Goal: Task Accomplishment & Management: Manage account settings

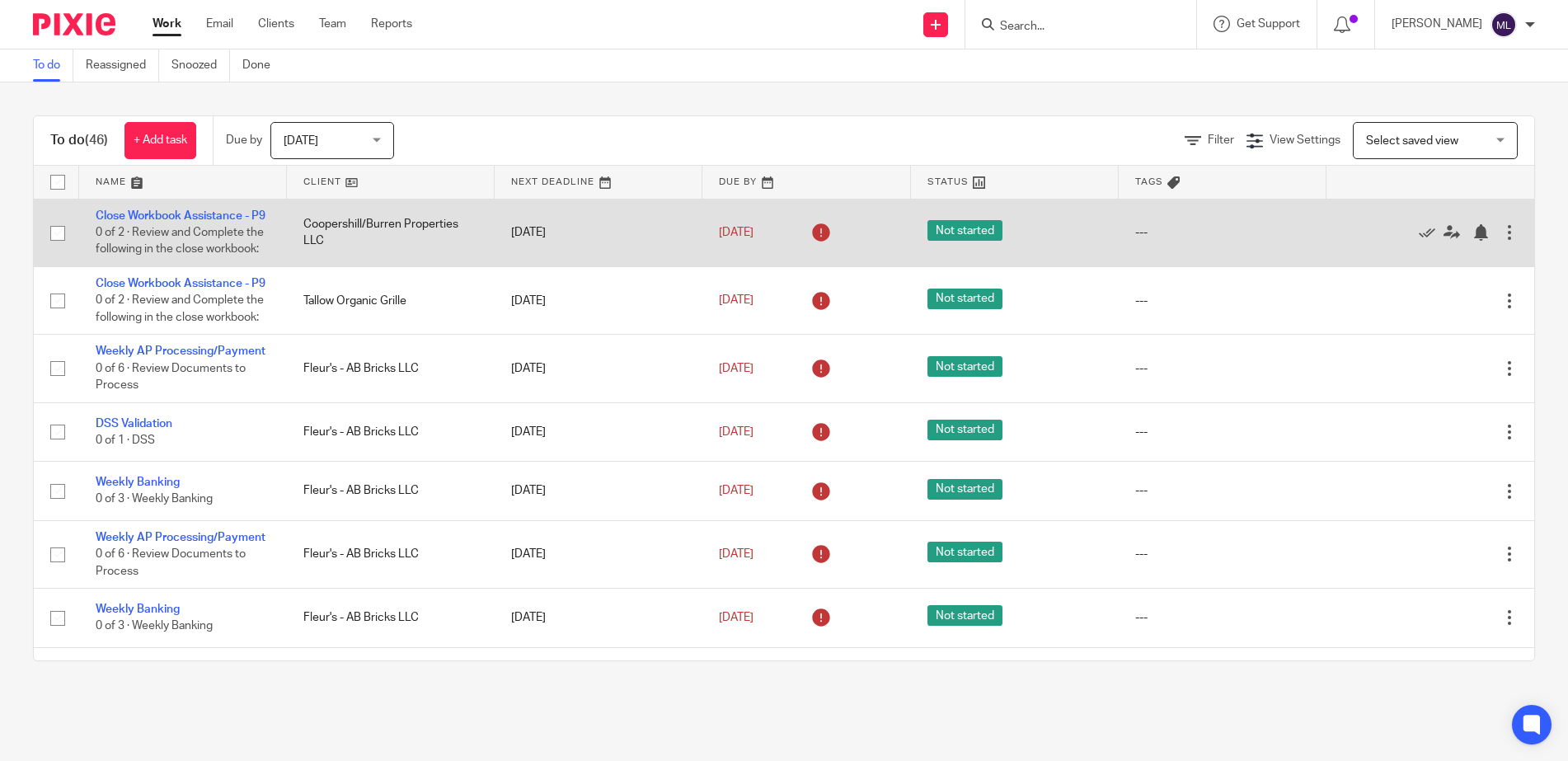
click at [62, 243] on input "checkbox" at bounding box center [57, 233] width 32 height 32
checkbox input "true"
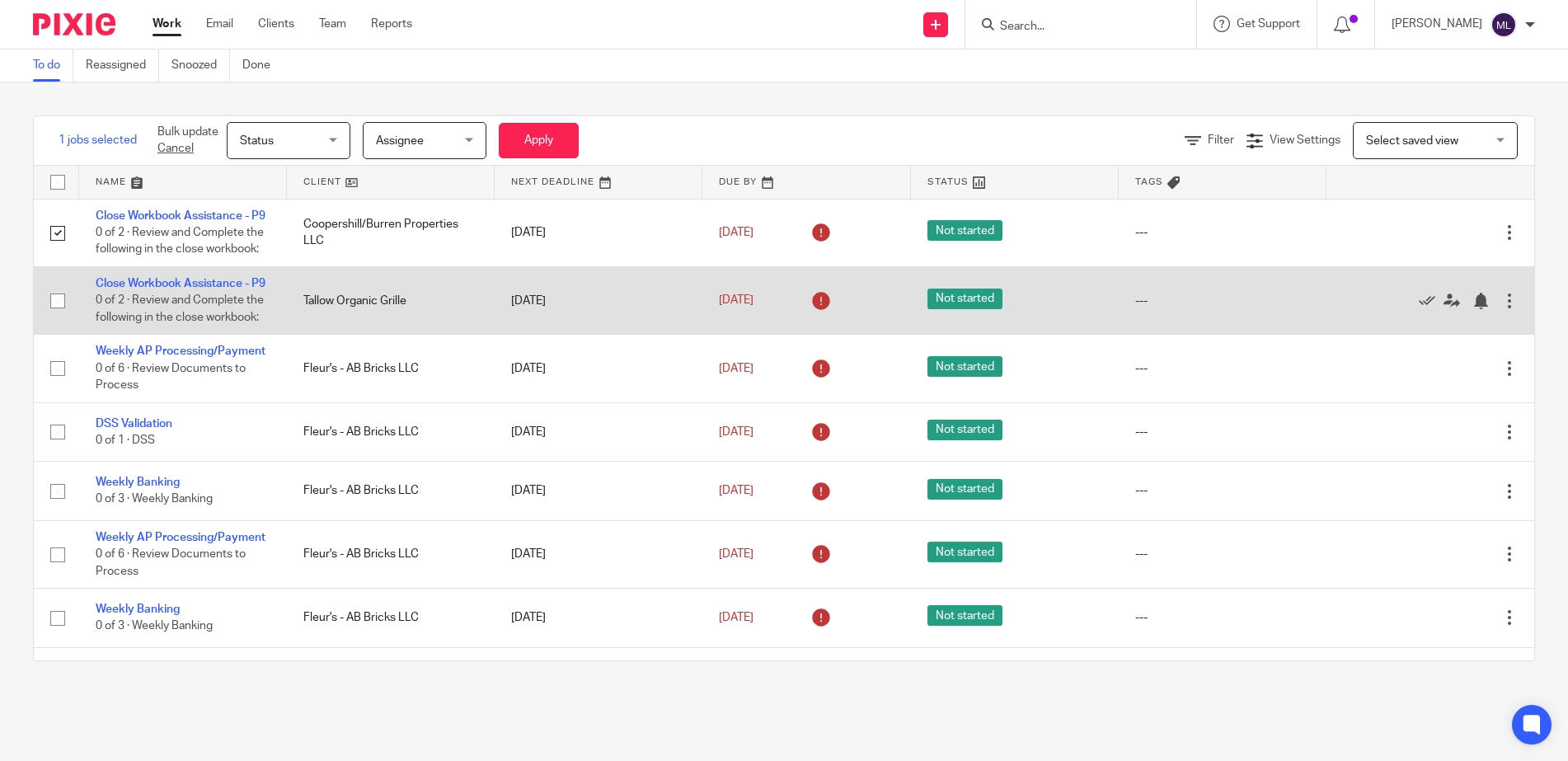
drag, startPoint x: 55, startPoint y: 323, endPoint x: 47, endPoint y: 359, distance: 36.9
click at [54, 316] on input "checkbox" at bounding box center [57, 301] width 32 height 32
checkbox input "true"
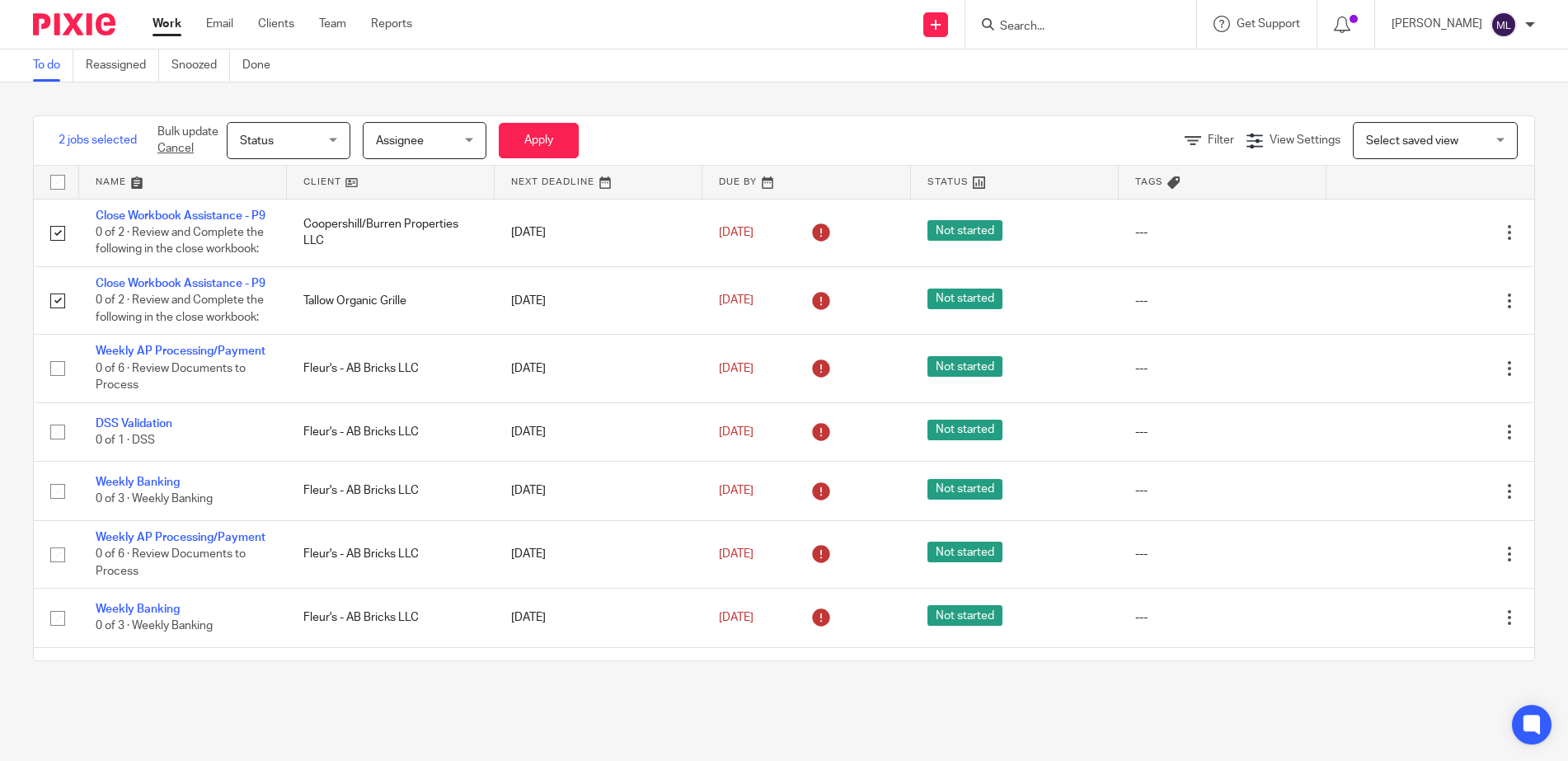
click at [457, 149] on span "Assignee" at bounding box center [420, 140] width 87 height 34
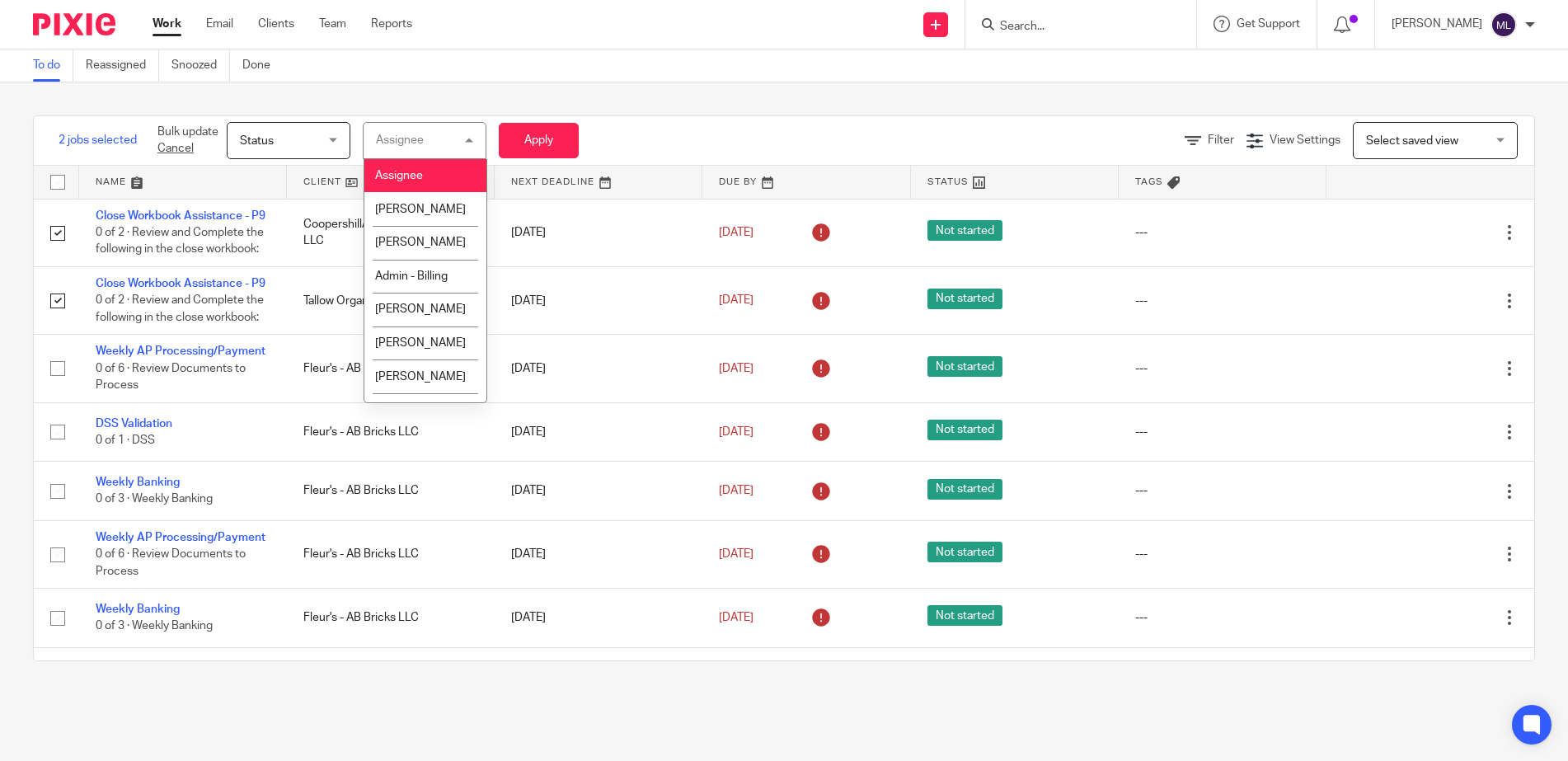
click at [319, 141] on span "Status" at bounding box center [284, 140] width 87 height 34
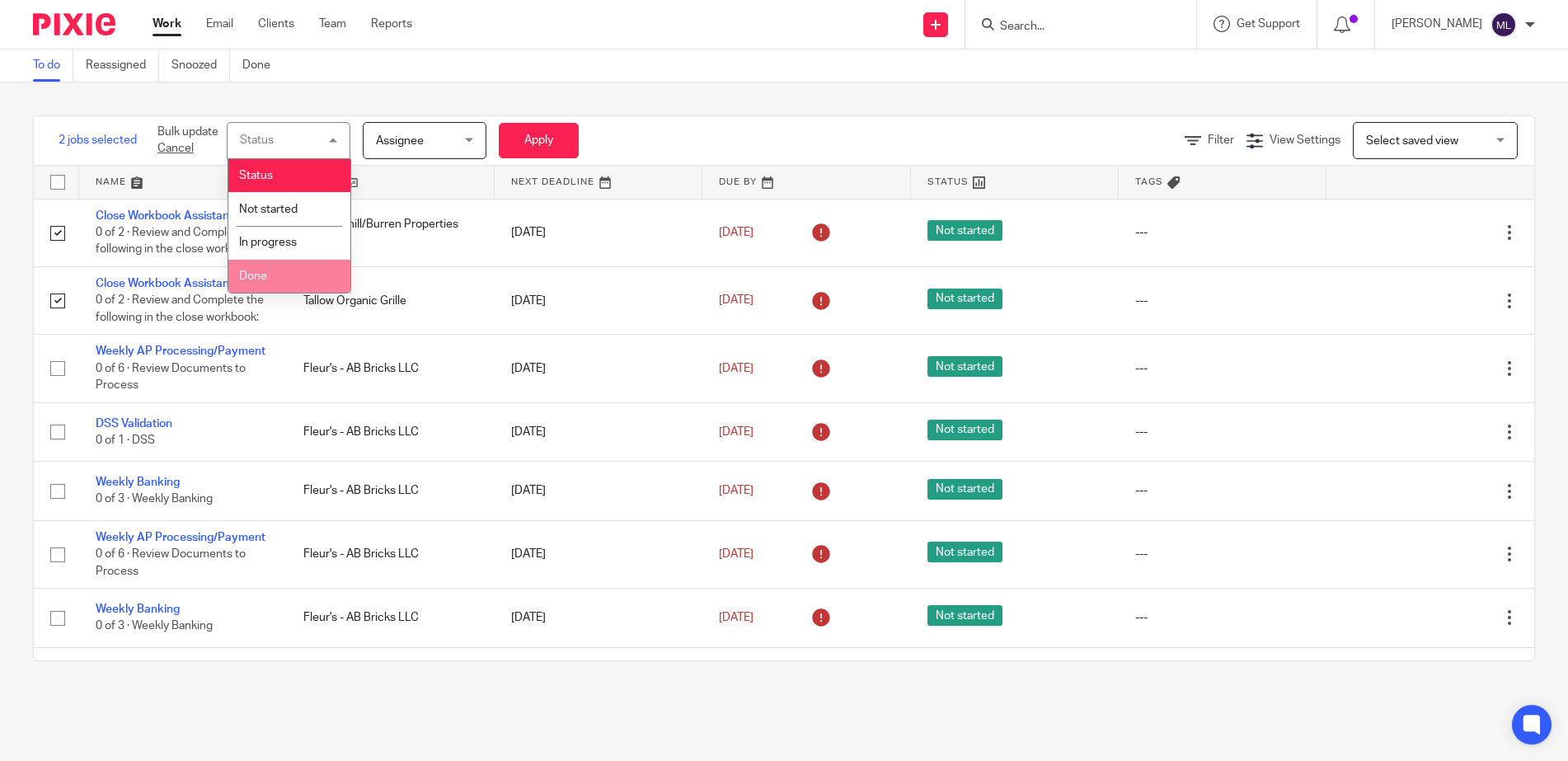
click at [304, 285] on li "Done" at bounding box center [290, 276] width 122 height 33
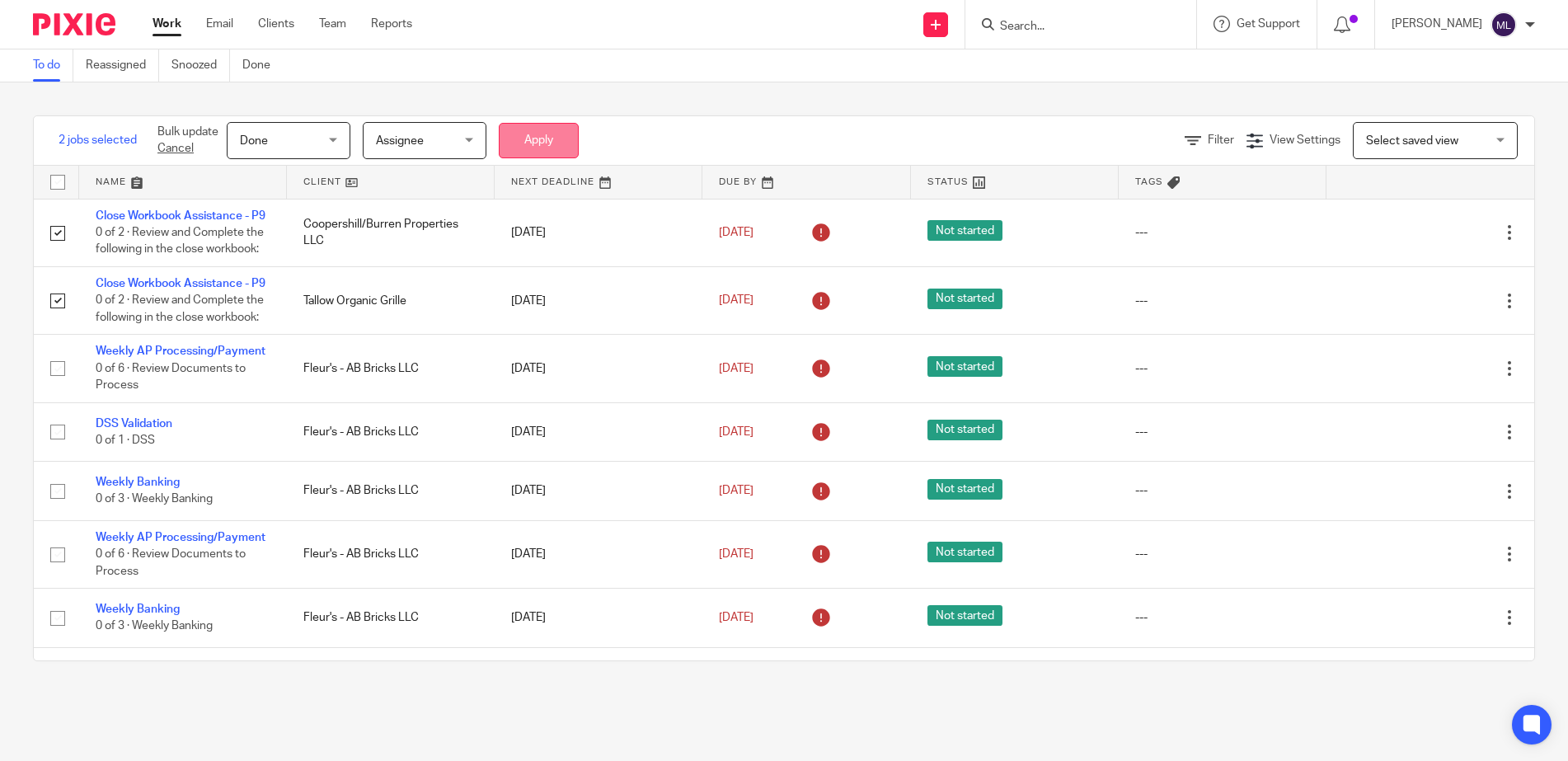
click at [519, 141] on button "Apply" at bounding box center [538, 140] width 80 height 35
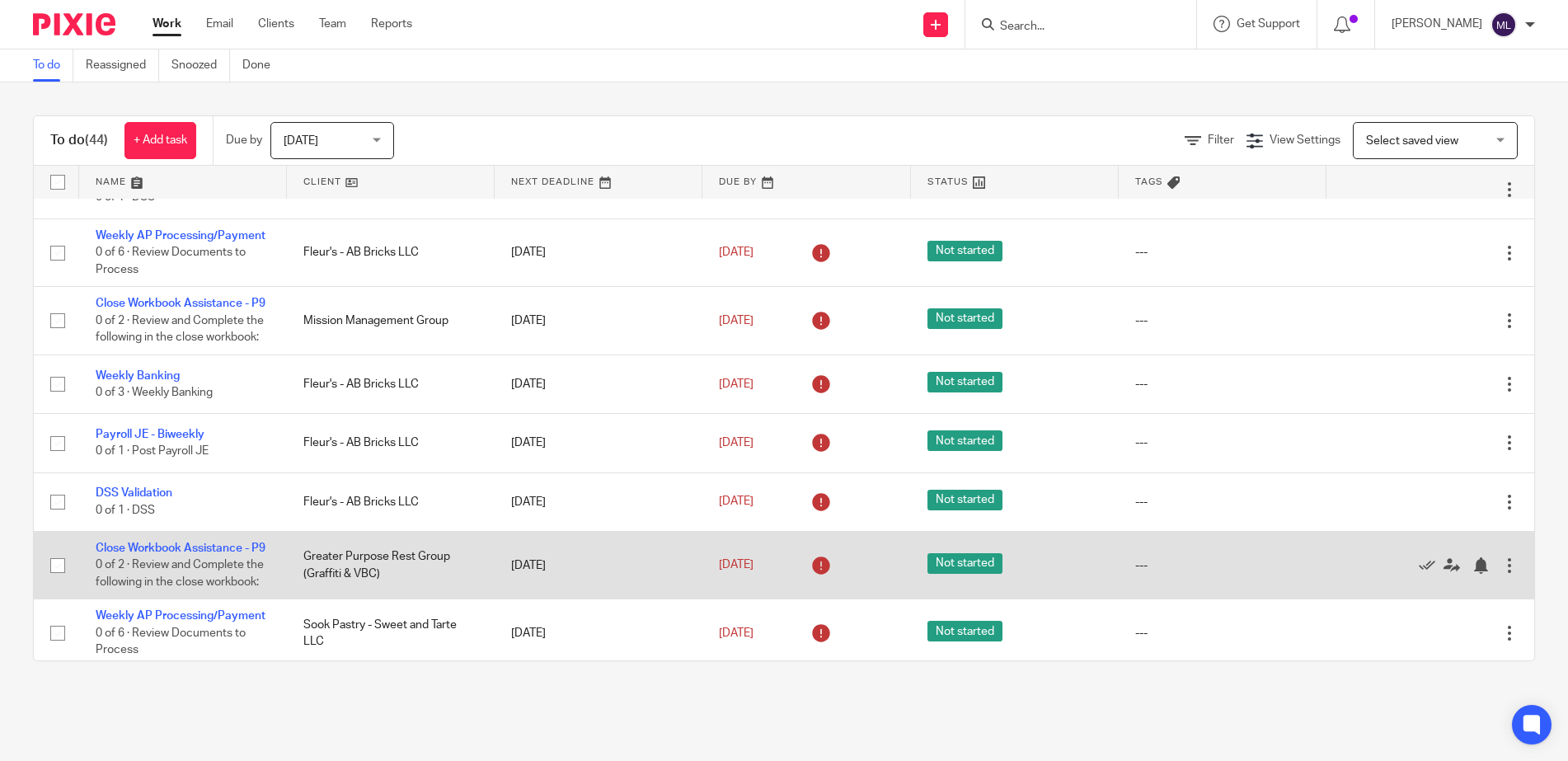
scroll to position [165, 0]
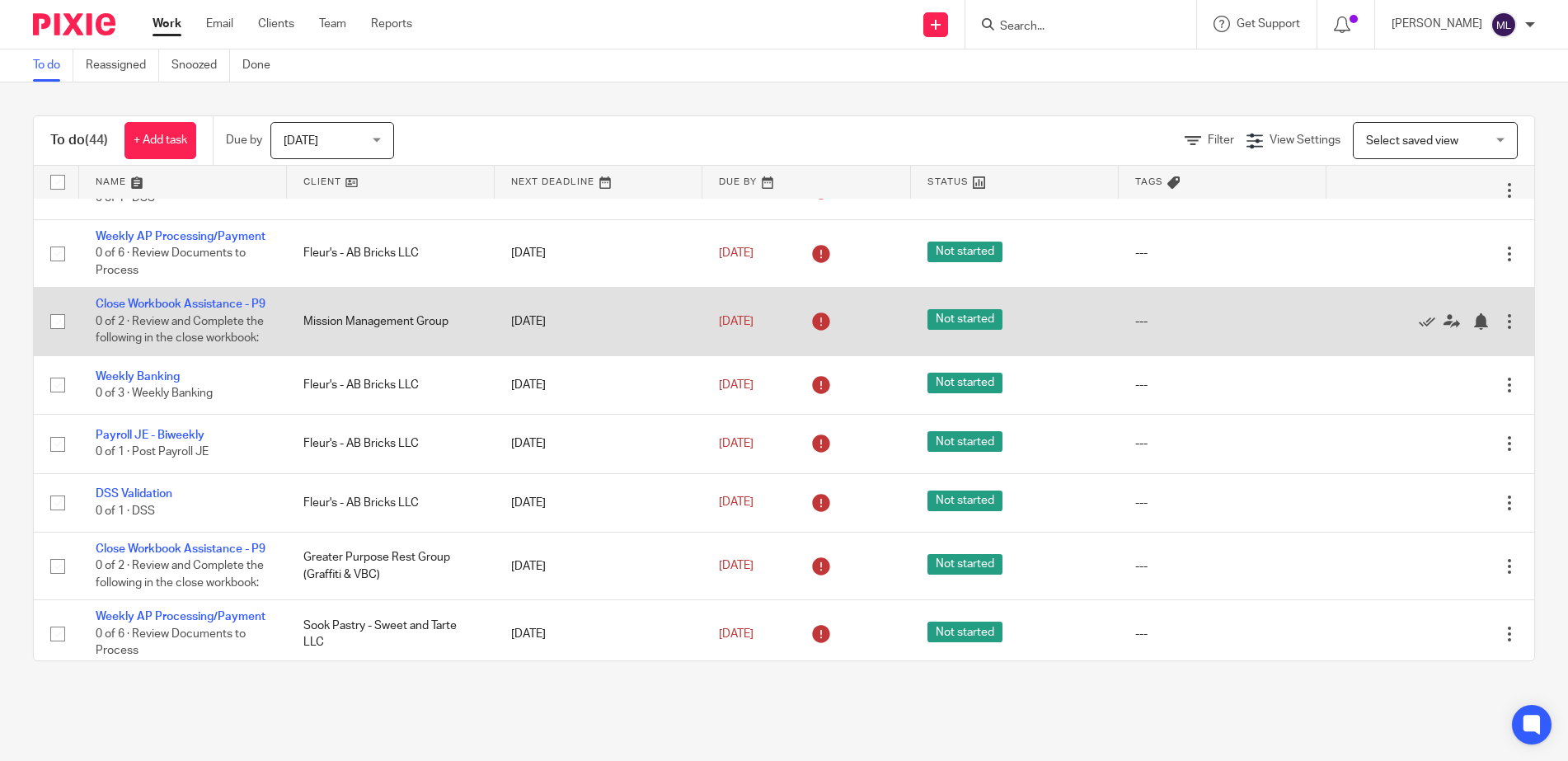
drag, startPoint x: 57, startPoint y: 328, endPoint x: 90, endPoint y: 328, distance: 33.0
click at [57, 328] on input "checkbox" at bounding box center [57, 321] width 32 height 32
checkbox input "true"
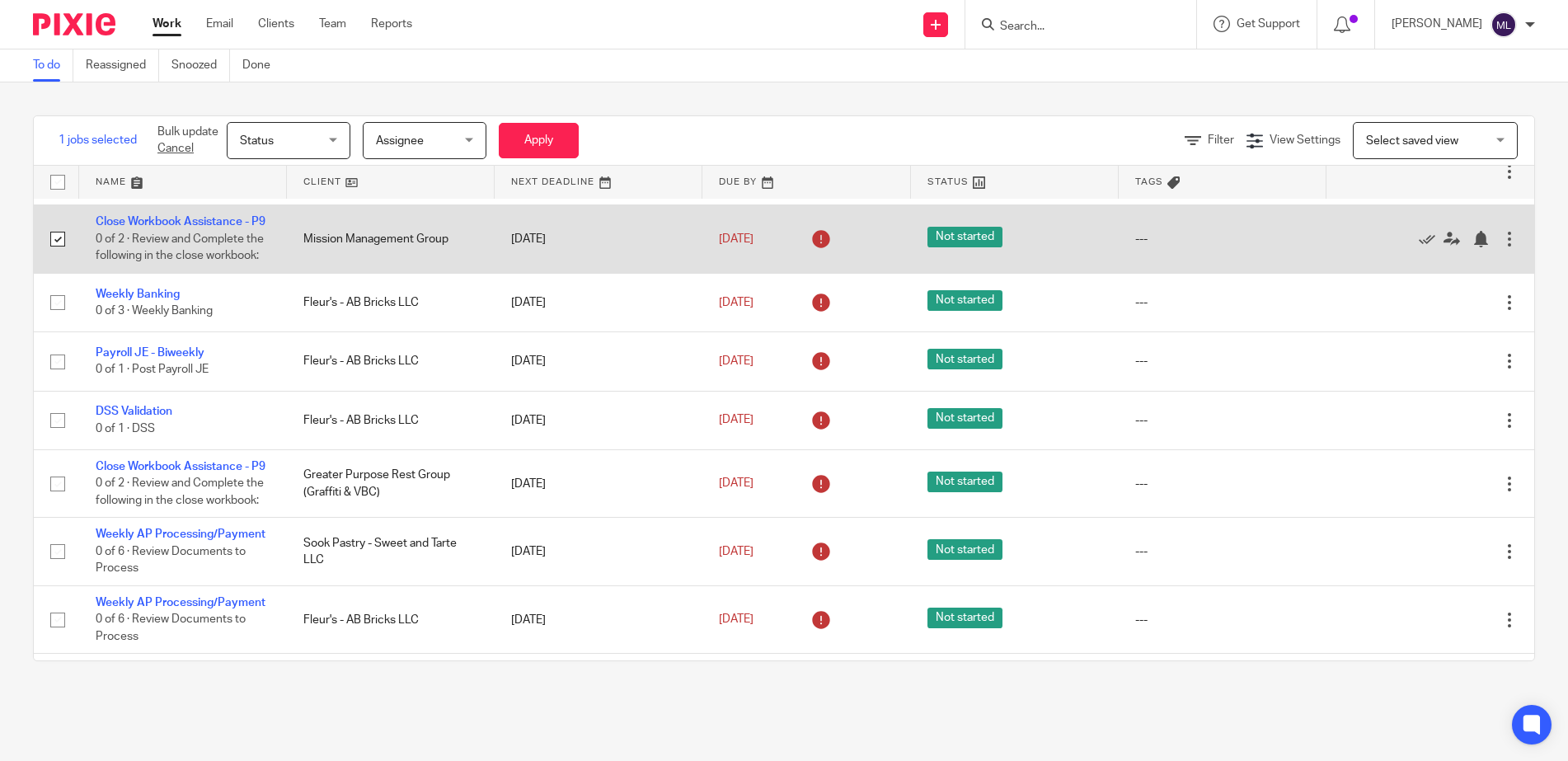
scroll to position [330, 0]
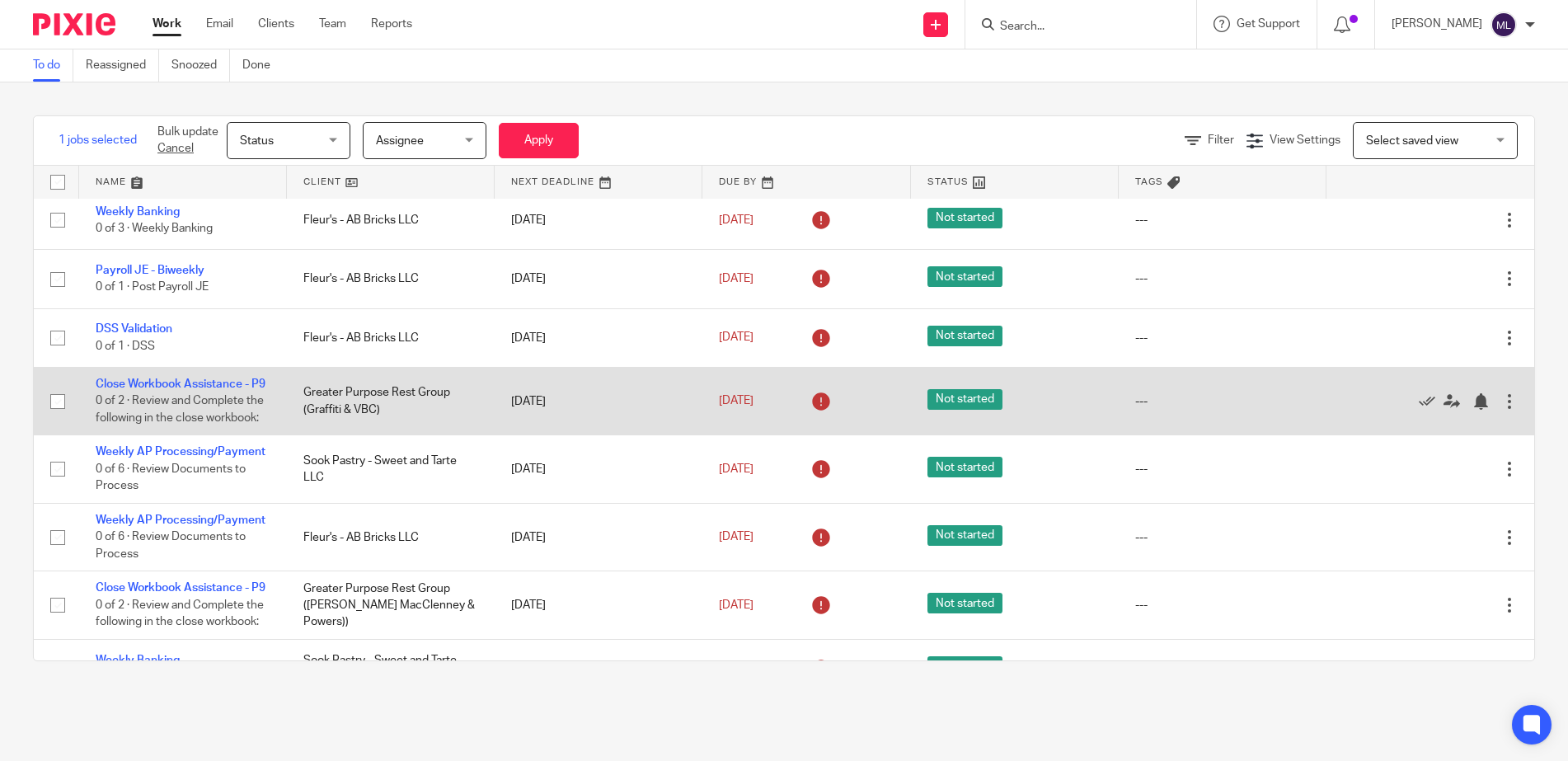
click at [57, 417] on input "checkbox" at bounding box center [57, 401] width 32 height 32
checkbox input "true"
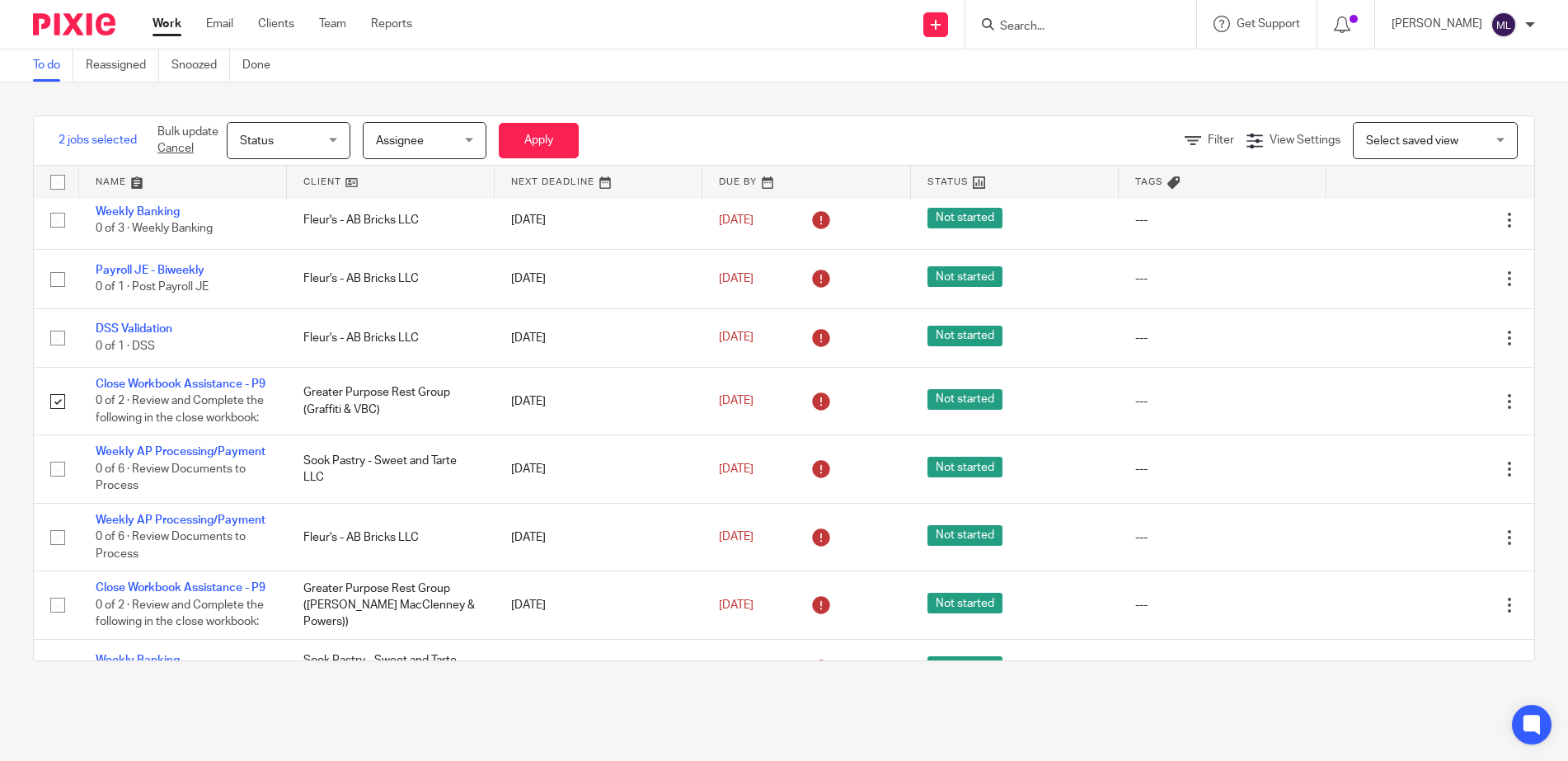
click at [405, 143] on span "Assignee" at bounding box center [400, 141] width 48 height 11
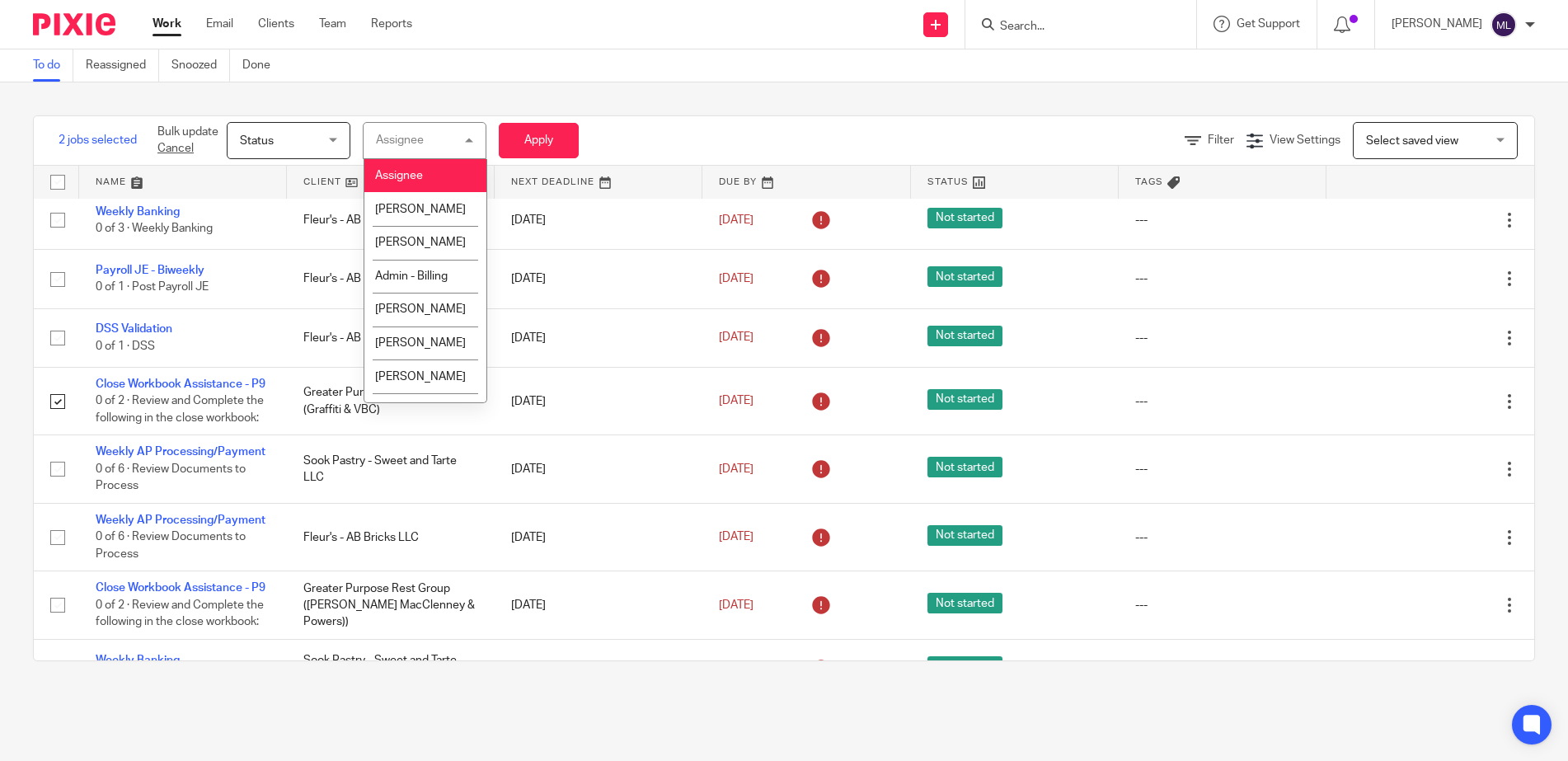
click at [405, 141] on div "Assignee" at bounding box center [400, 140] width 48 height 11
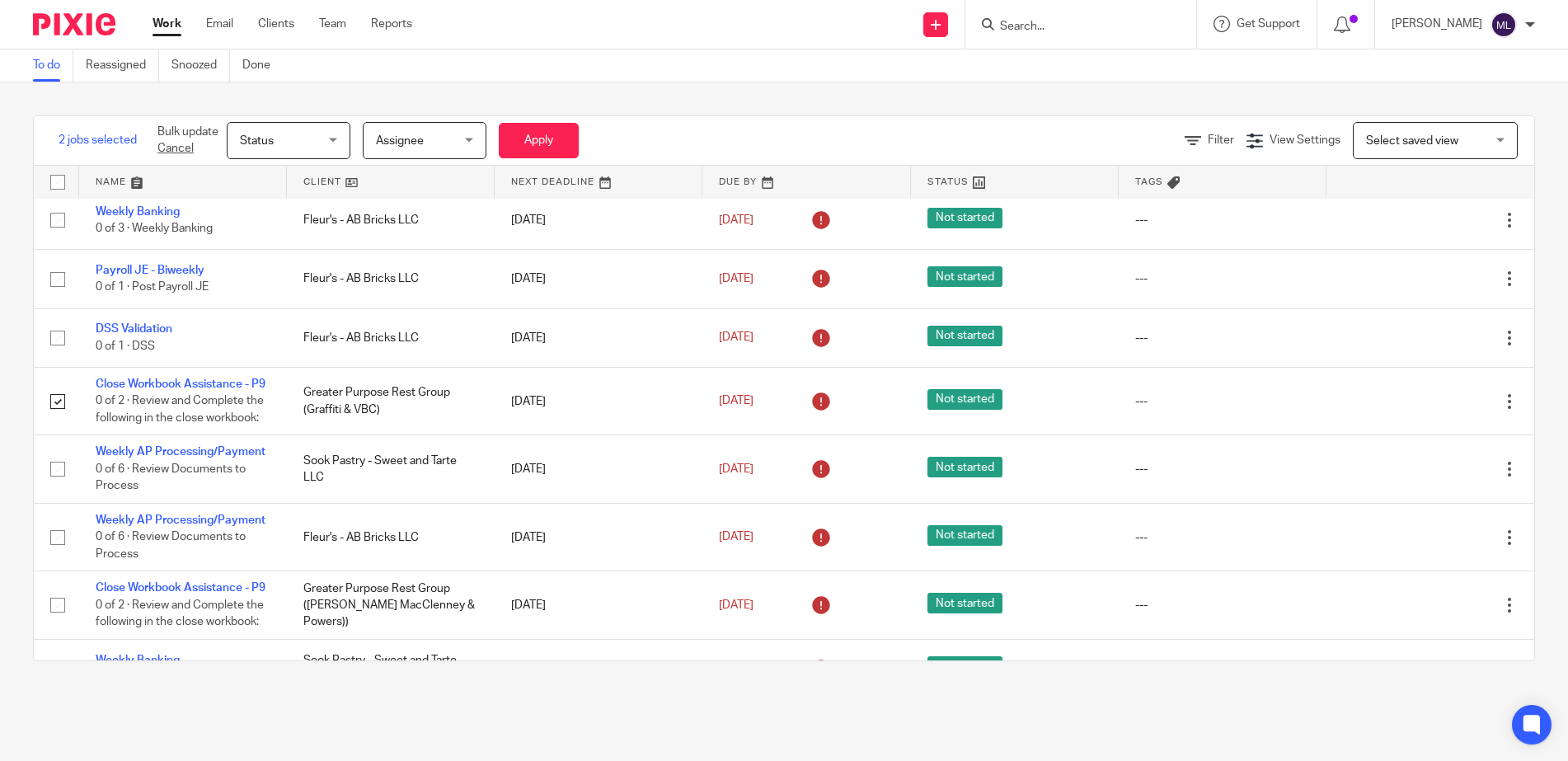
click at [308, 144] on span "Status" at bounding box center [284, 140] width 87 height 34
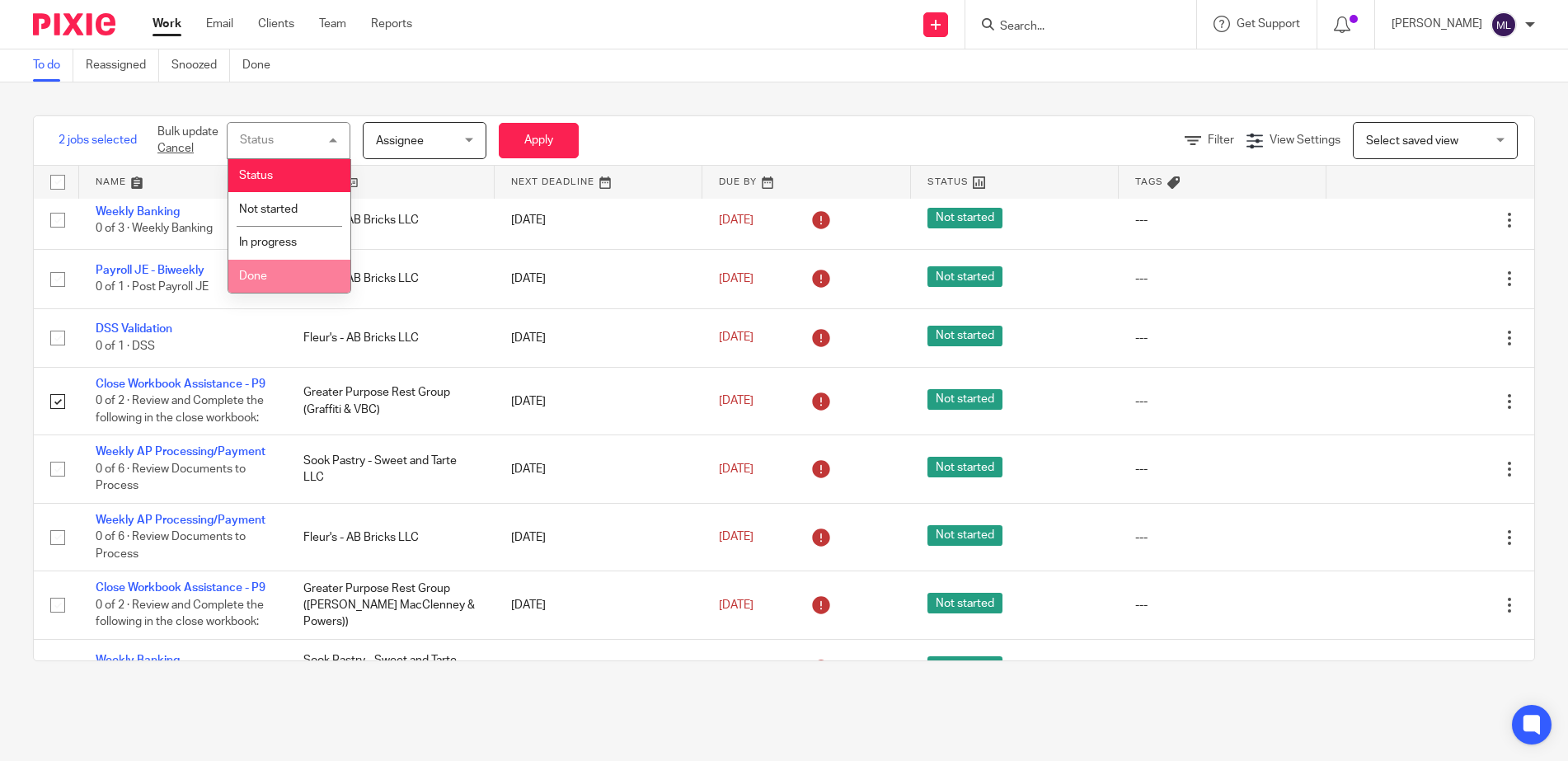
click at [313, 279] on li "Done" at bounding box center [290, 276] width 122 height 33
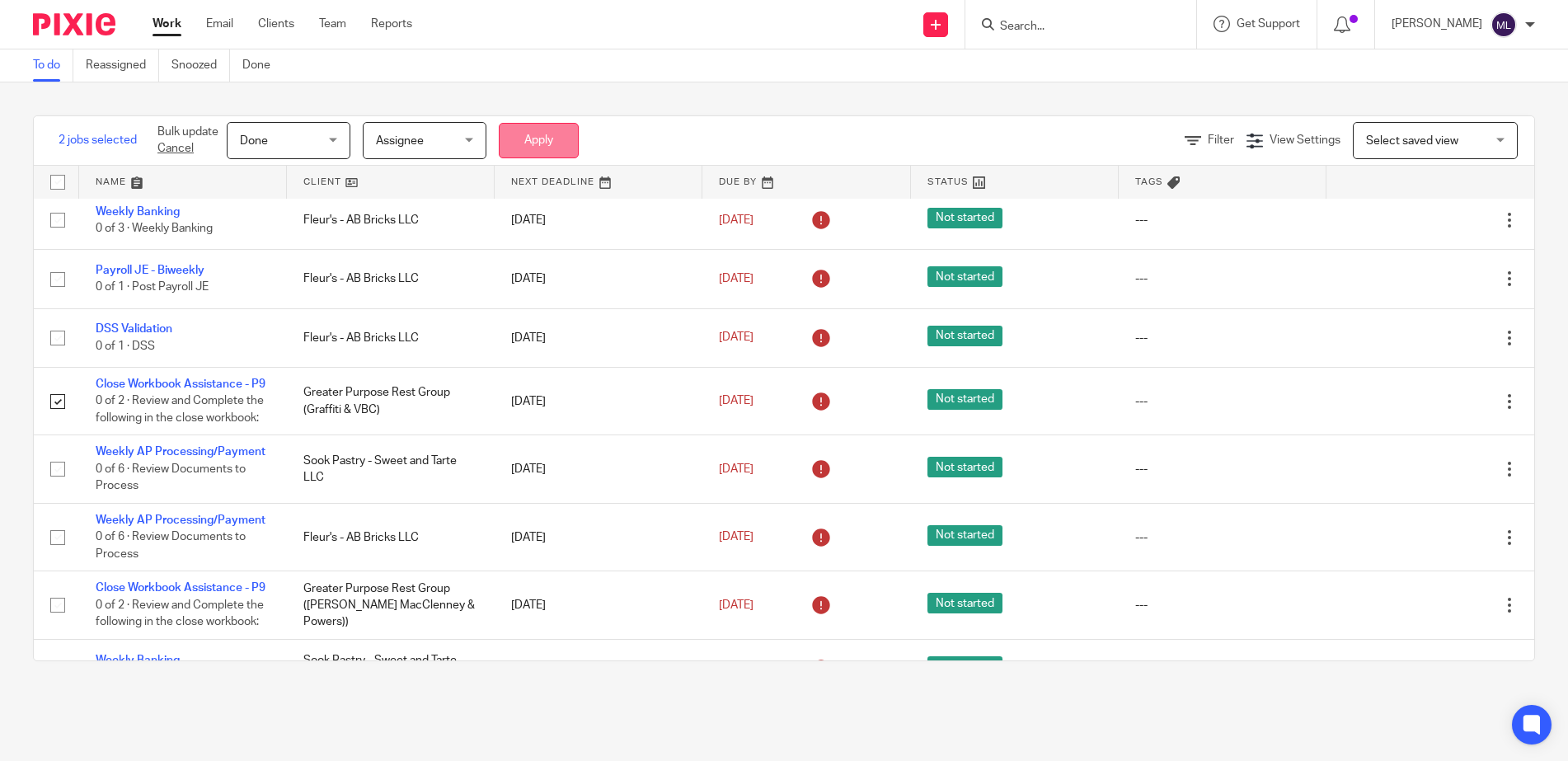
click at [524, 134] on button "Apply" at bounding box center [538, 140] width 80 height 35
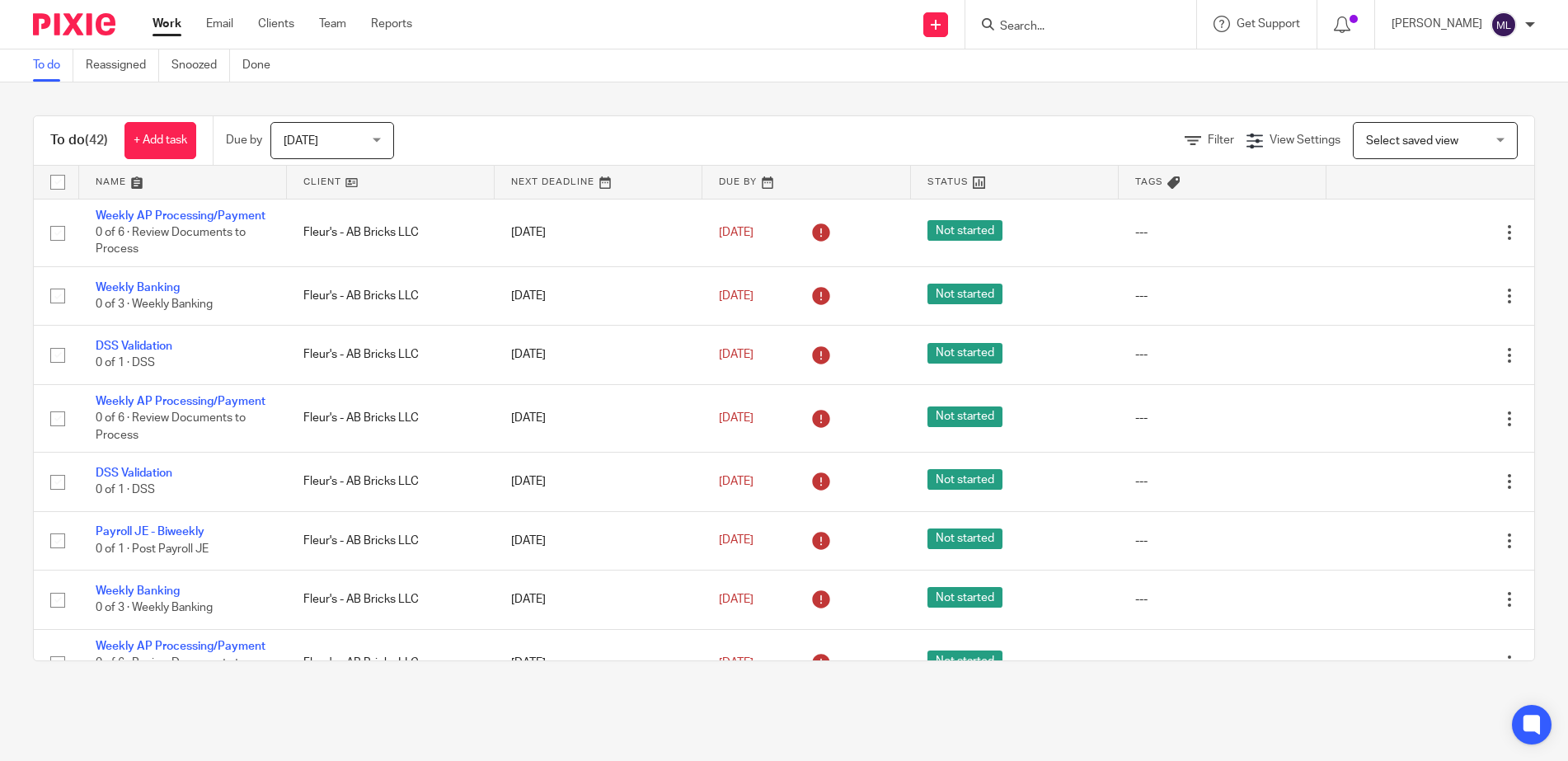
click at [1066, 33] on input "Search" at bounding box center [1072, 27] width 148 height 15
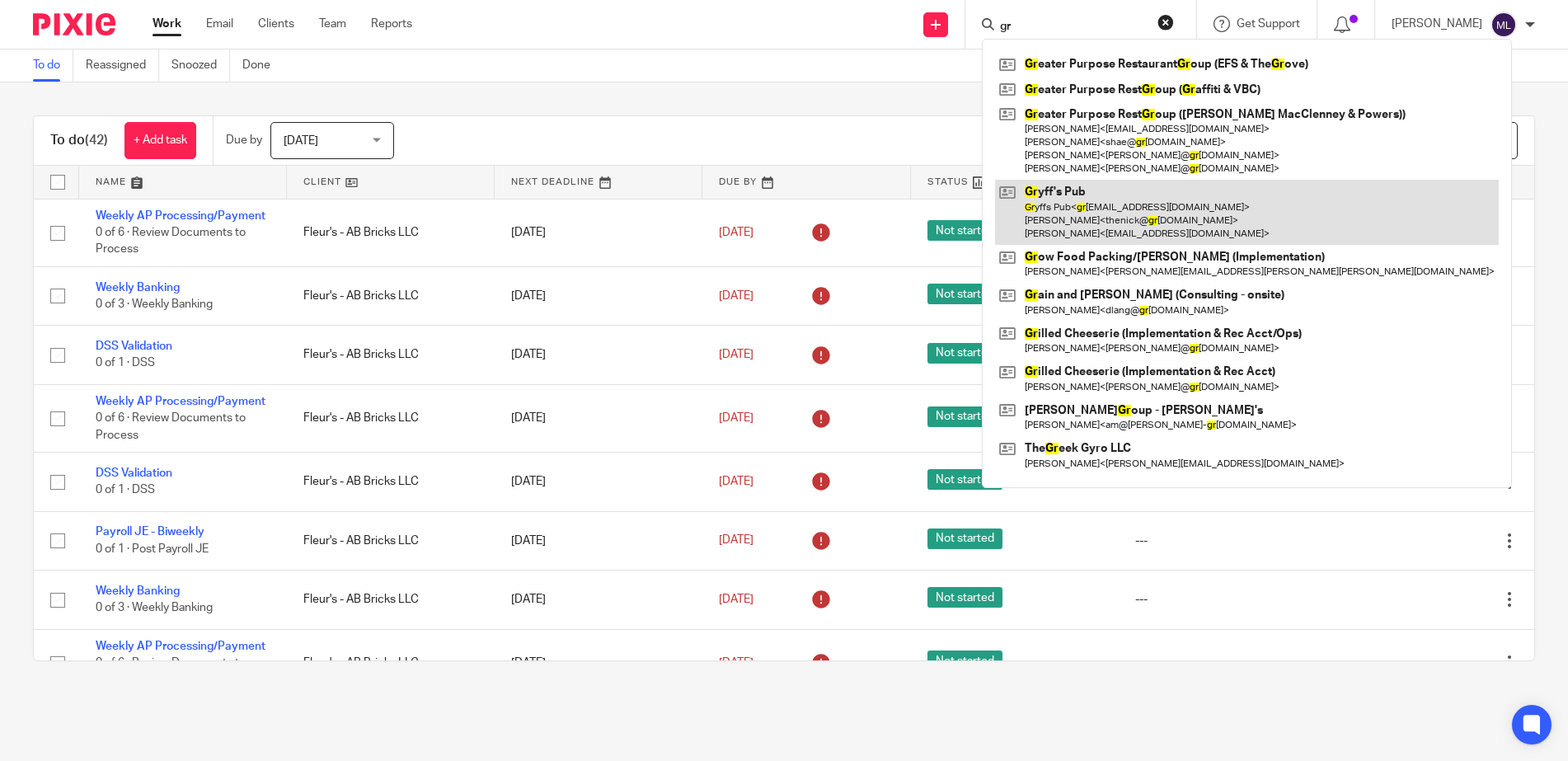
type input "gr"
click at [1122, 207] on link at bounding box center [1247, 213] width 504 height 65
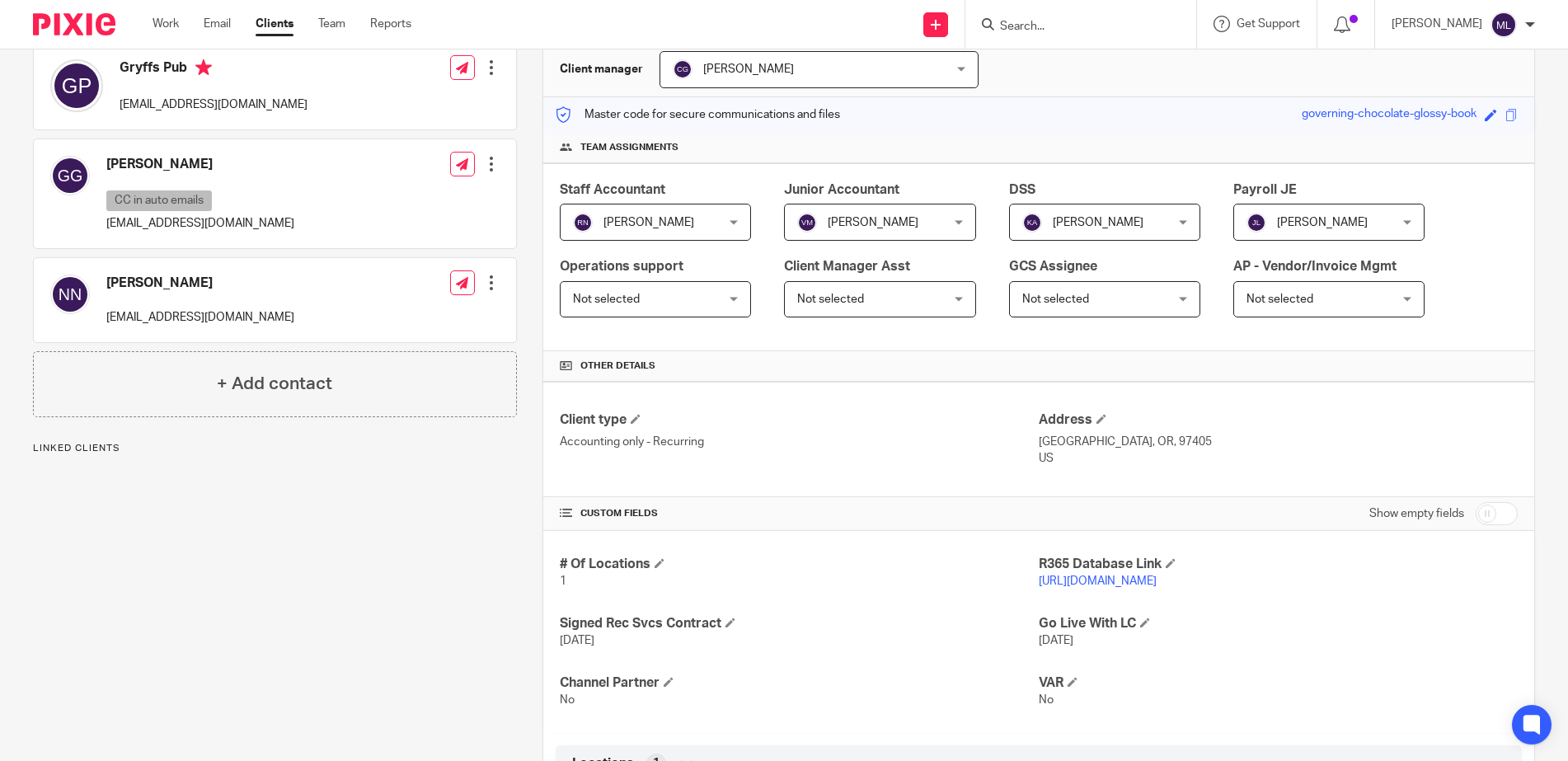
scroll to position [165, 0]
click at [1143, 581] on link "[URL][DOMAIN_NAME]" at bounding box center [1098, 579] width 118 height 11
click at [1120, 578] on link "[URL][DOMAIN_NAME]" at bounding box center [1098, 579] width 118 height 11
